Goal: Navigation & Orientation: Find specific page/section

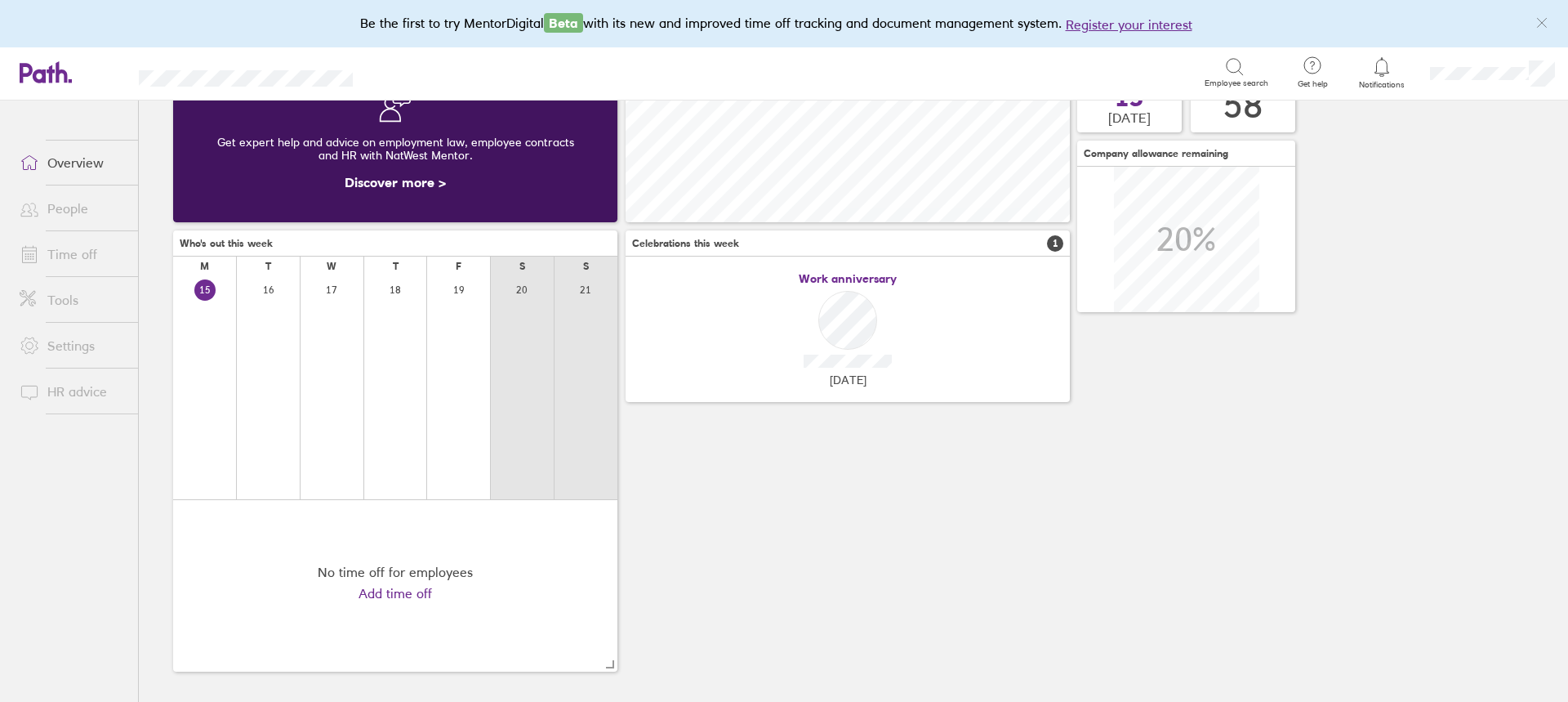
scroll to position [115, 0]
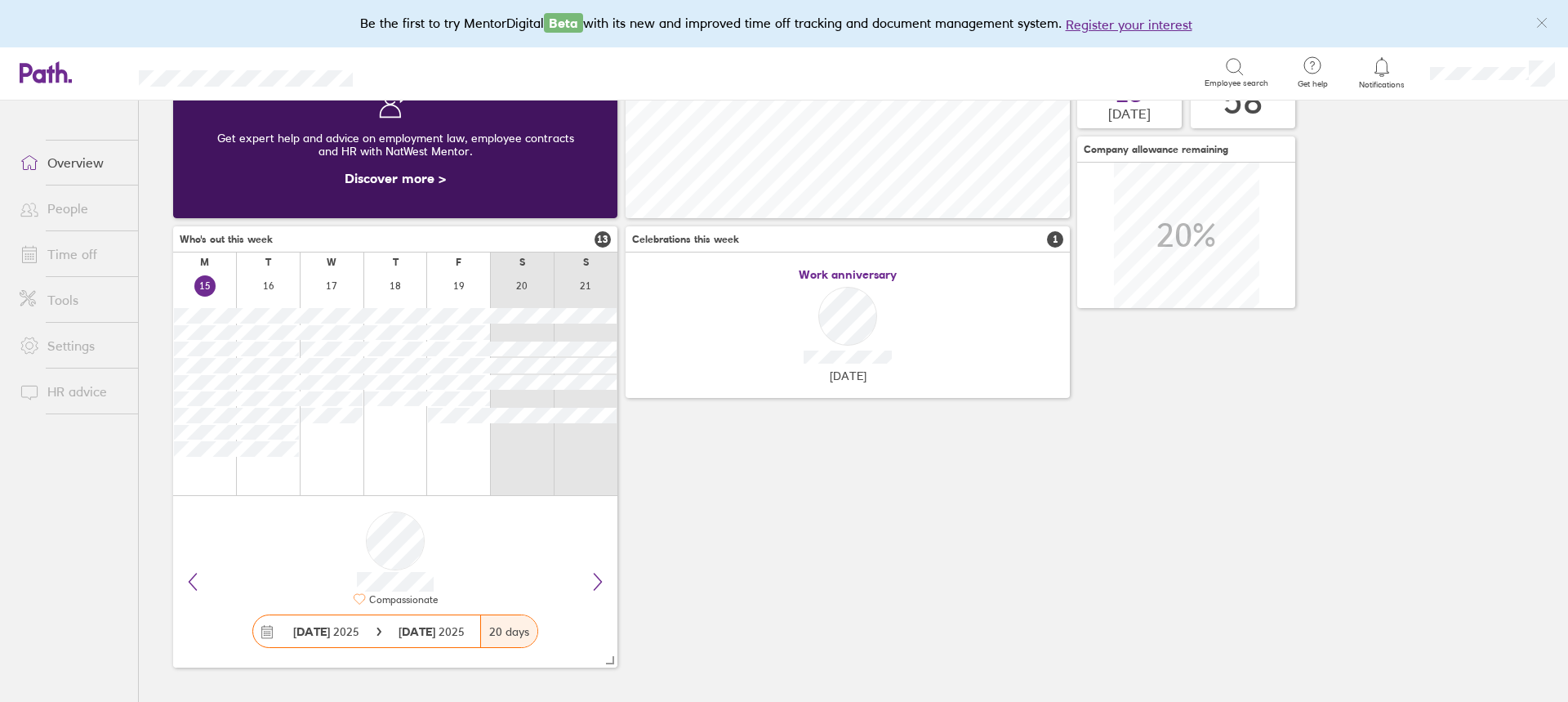
click at [69, 259] on link "Time off" at bounding box center [72, 254] width 132 height 33
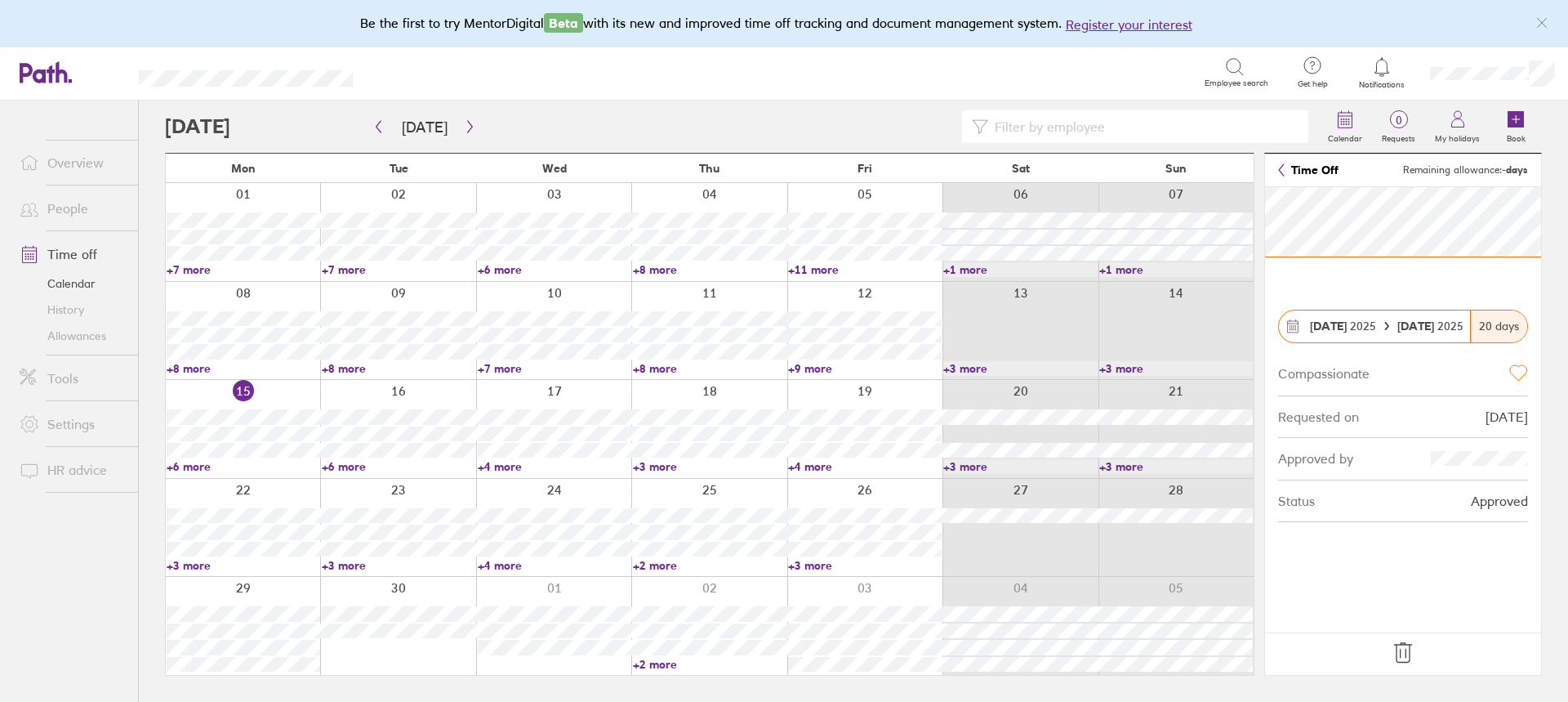
click at [211, 266] on link "+7 more" at bounding box center [243, 269] width 153 height 15
click at [365, 270] on link "+7 more" at bounding box center [398, 269] width 153 height 15
click at [351, 269] on link "+7 more" at bounding box center [398, 269] width 153 height 15
click at [80, 590] on ul "Overview People Time off Calendar History Allowances Tools Settings HR advice" at bounding box center [69, 374] width 138 height 548
click at [204, 467] on link "+6 more" at bounding box center [243, 466] width 153 height 15
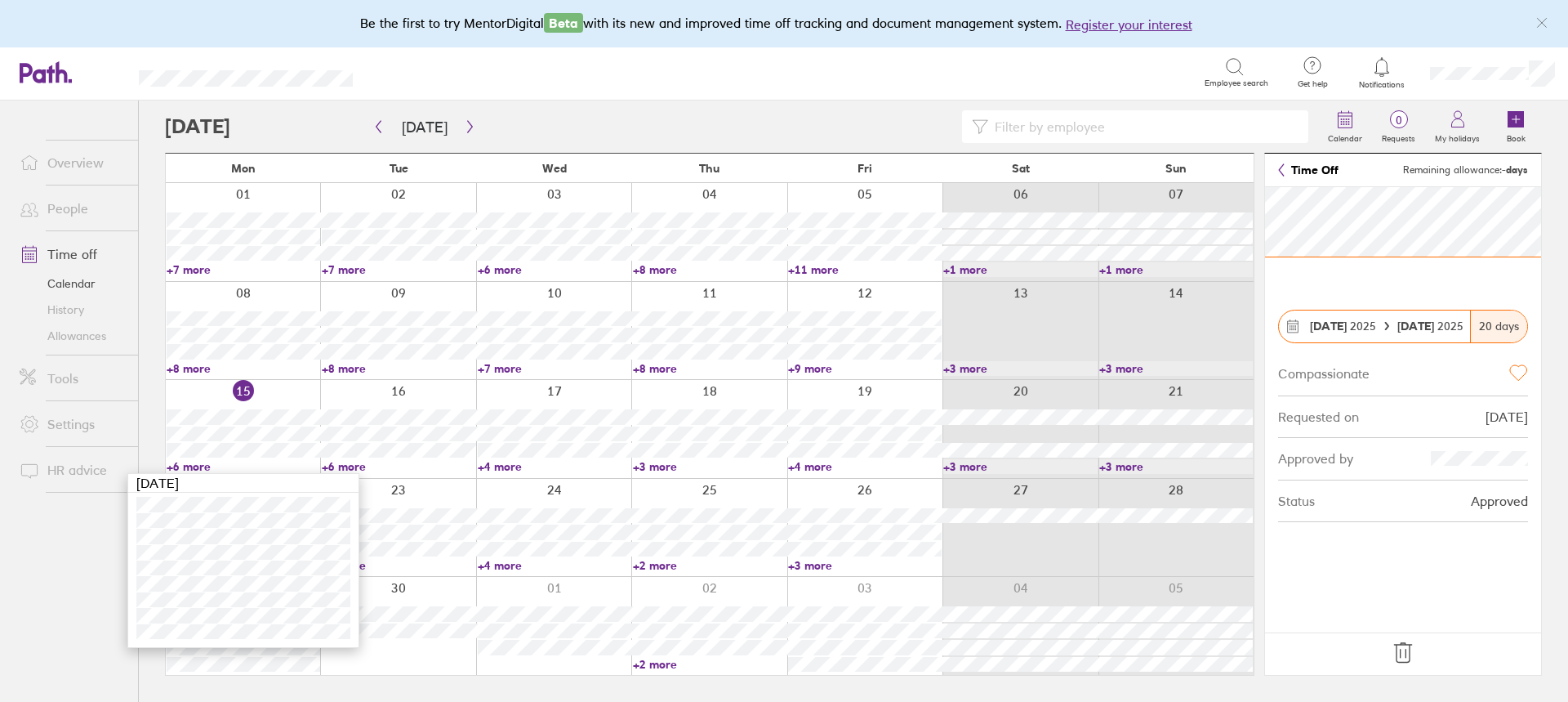
click at [824, 365] on link "+9 more" at bounding box center [865, 368] width 153 height 15
click at [815, 368] on link "+9 more" at bounding box center [865, 368] width 153 height 15
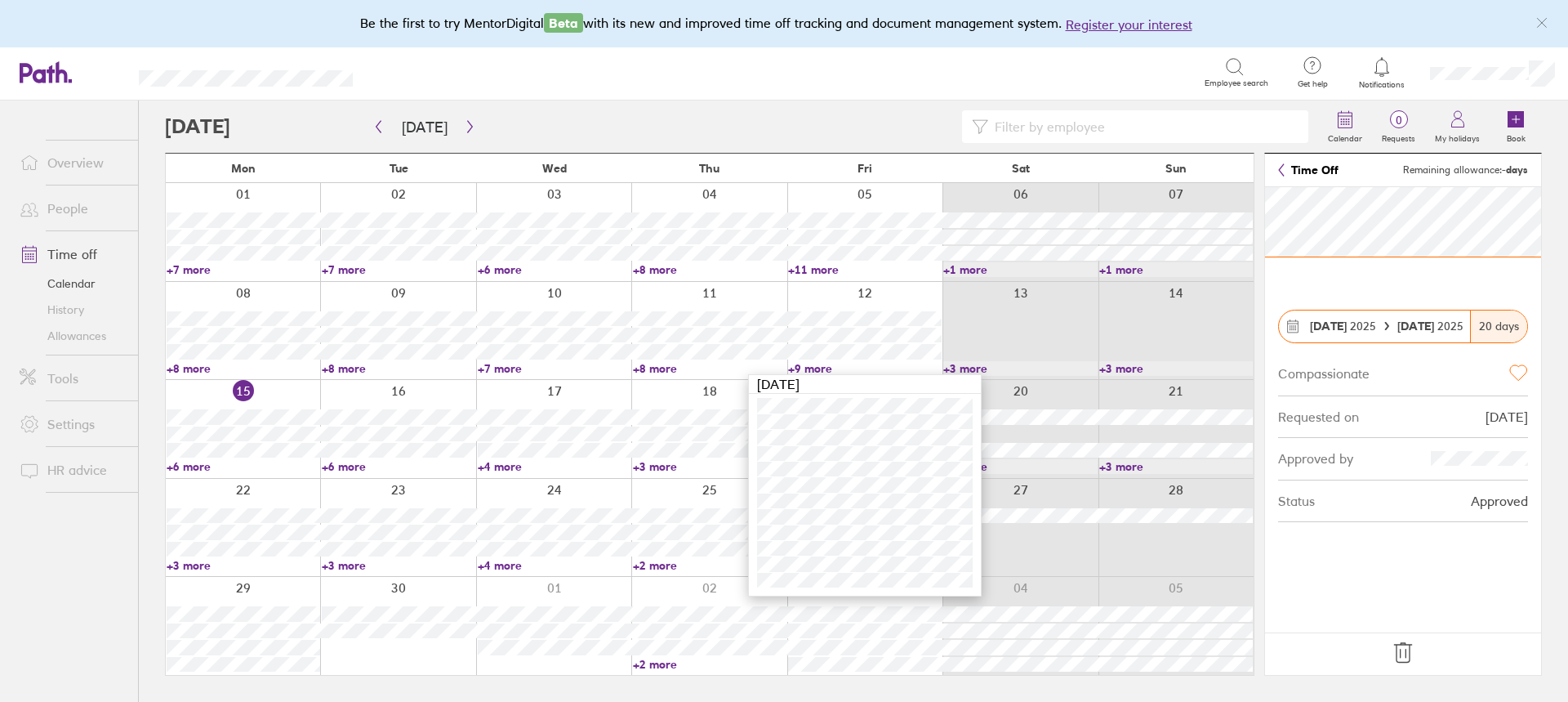
click at [186, 468] on link "+6 more" at bounding box center [243, 466] width 153 height 15
click at [185, 467] on link "+6 more" at bounding box center [243, 466] width 153 height 15
